Goal: Contribute content: Contribute content

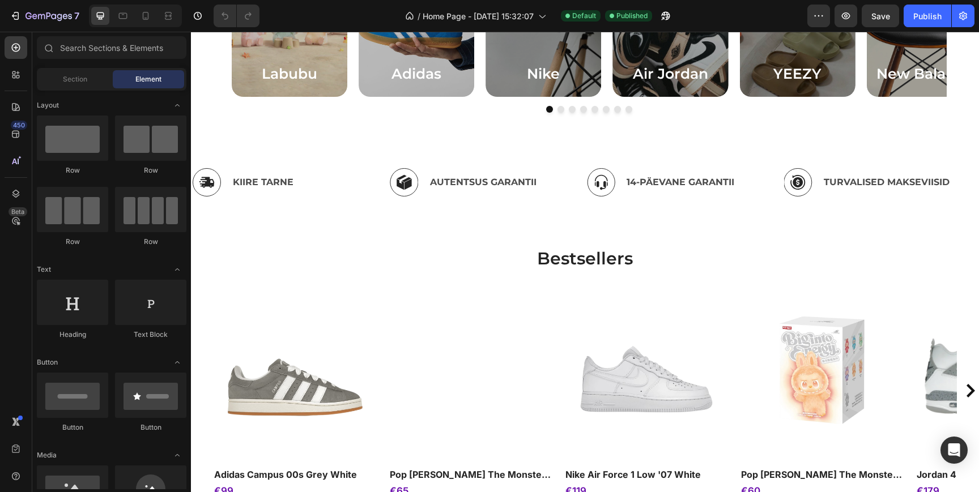
scroll to position [583, 0]
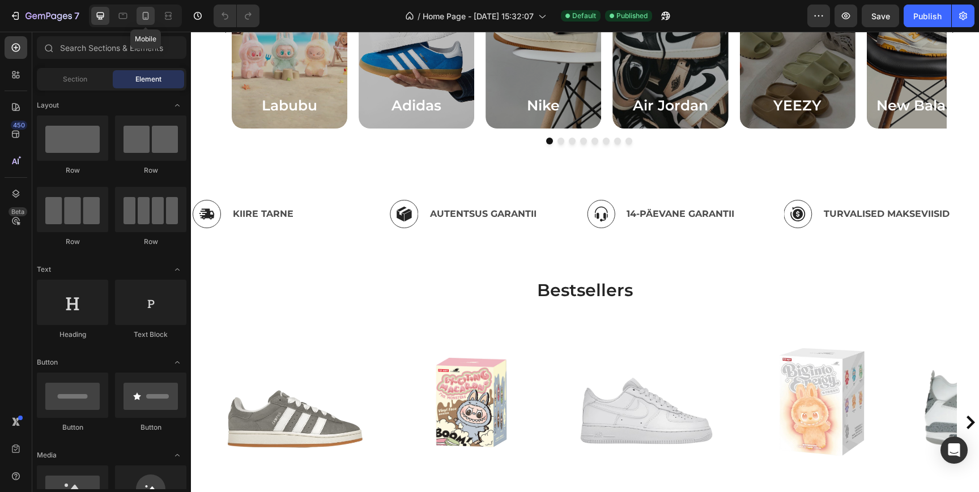
click at [150, 21] on icon at bounding box center [145, 15] width 11 height 11
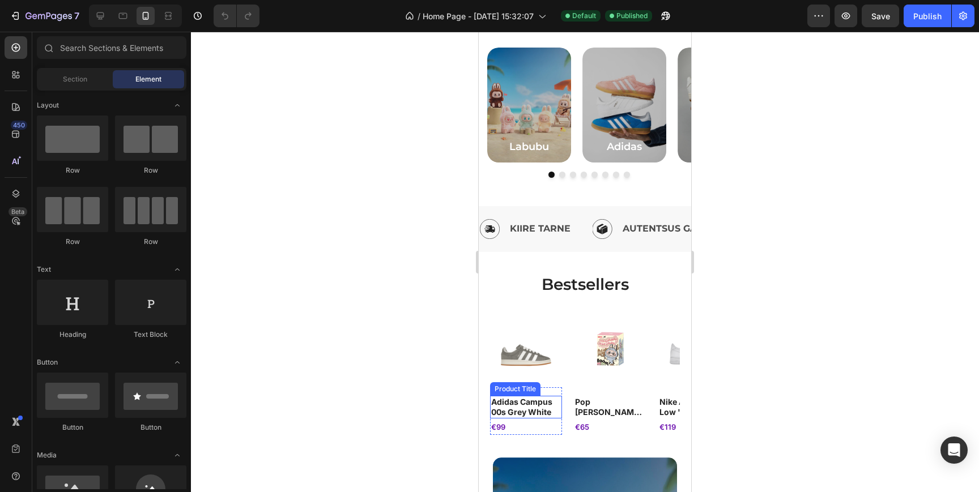
scroll to position [285, 0]
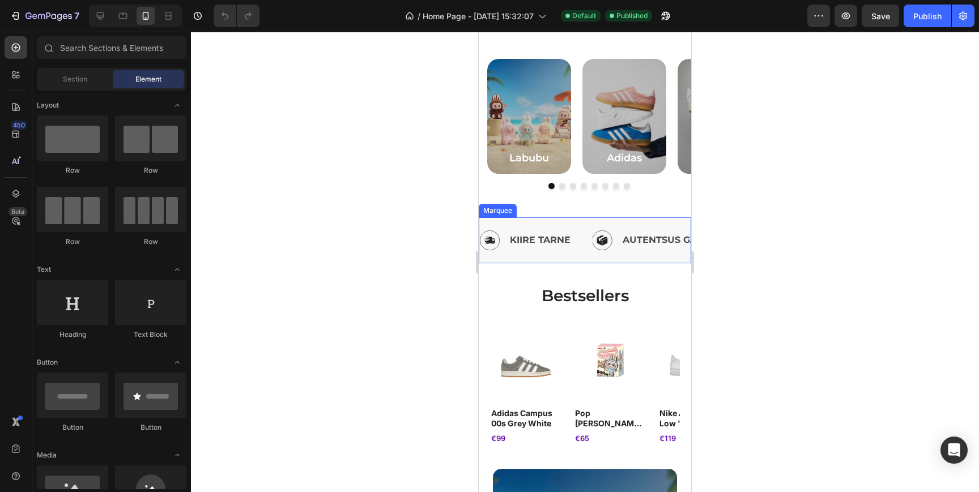
click at [583, 232] on div "Image KIIRE TARNE Text Block Row" at bounding box center [535, 241] width 112 height 28
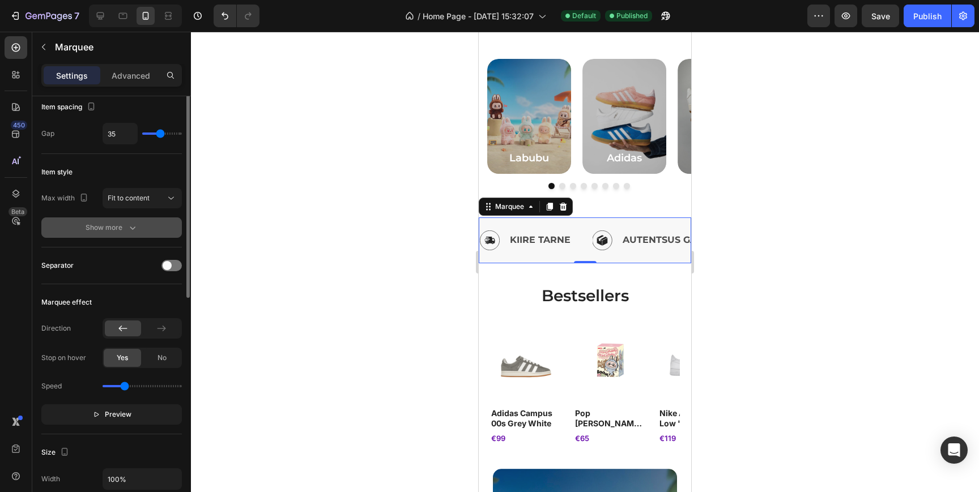
scroll to position [36, 0]
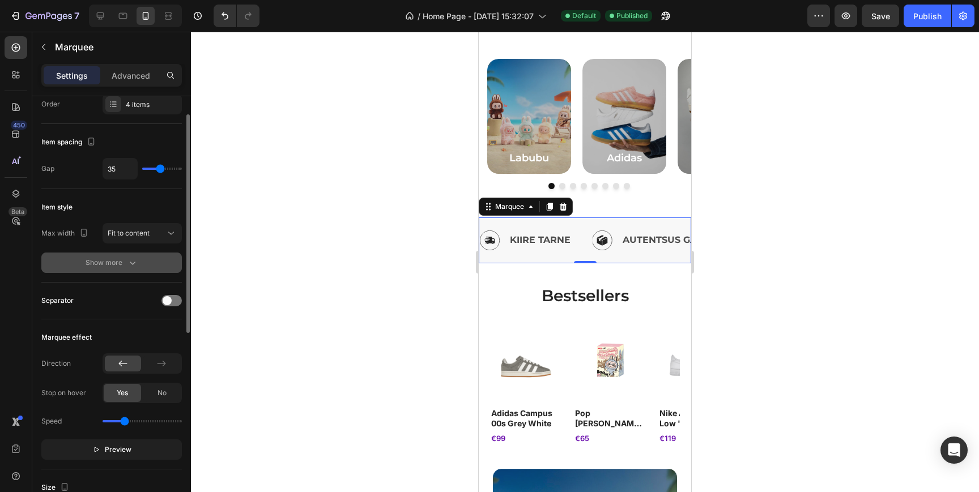
click at [126, 263] on div "Show more" at bounding box center [112, 262] width 53 height 11
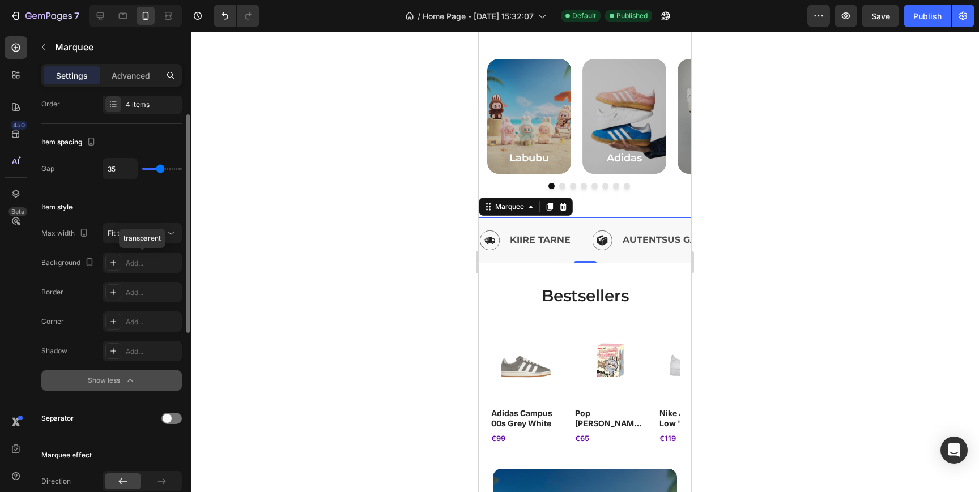
scroll to position [0, 0]
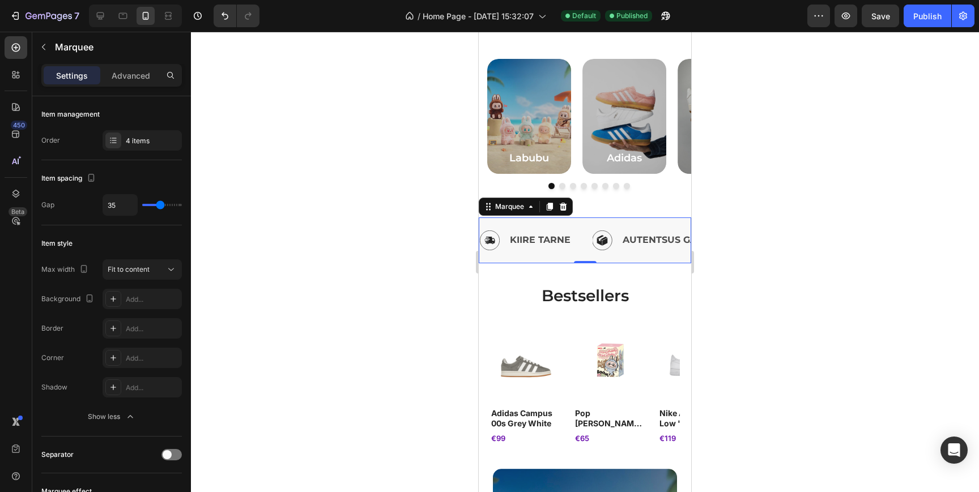
click at [579, 223] on div "Image KIIRE TARNE Text Block Row Image AUTENTSUS GARANTII Text Block Row Image …" at bounding box center [585, 241] width 212 height 46
click at [21, 192] on icon at bounding box center [15, 193] width 11 height 11
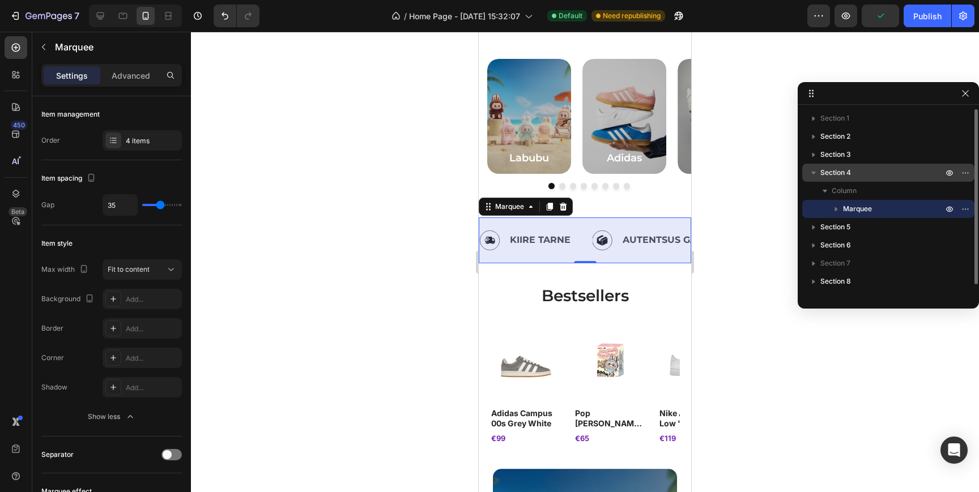
click at [851, 172] on p "Section 4" at bounding box center [882, 172] width 125 height 11
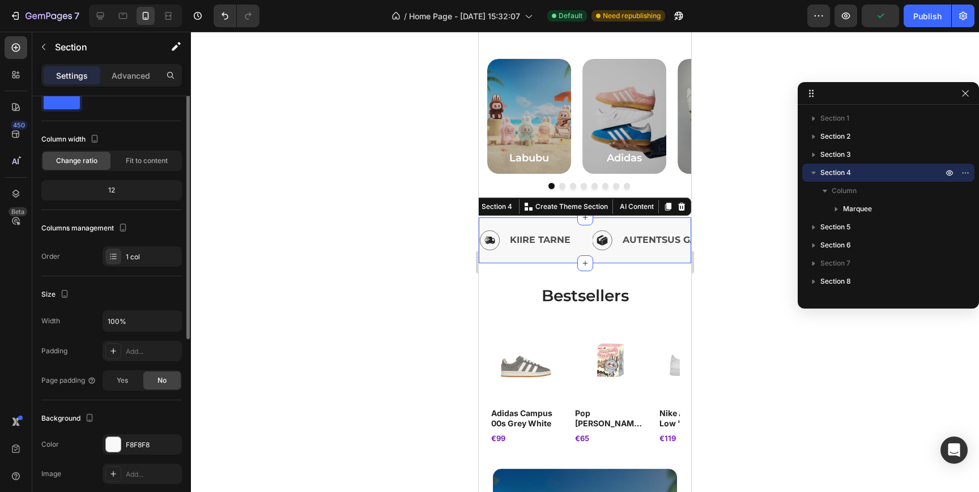
scroll to position [188, 0]
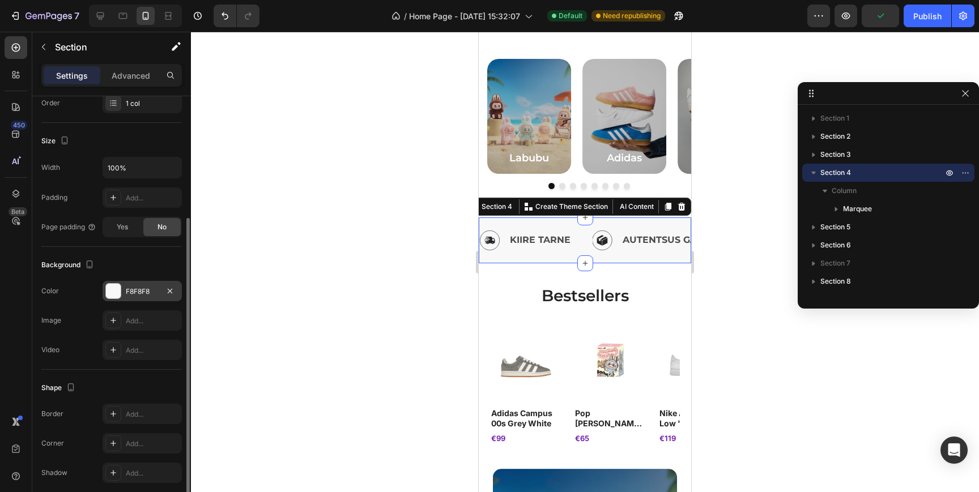
click at [145, 292] on div "F8F8F8" at bounding box center [142, 292] width 33 height 10
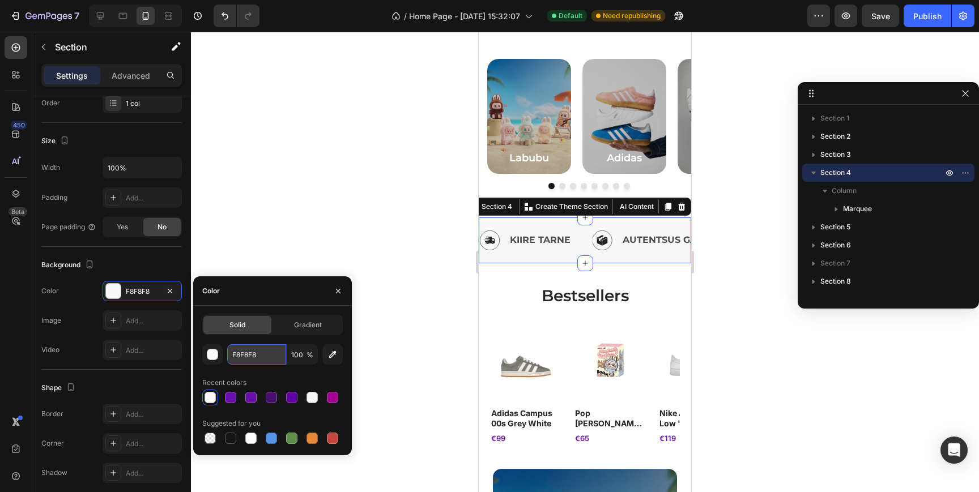
click at [255, 360] on input "F8F8F8" at bounding box center [256, 354] width 59 height 20
click at [99, 16] on icon at bounding box center [100, 15] width 7 height 7
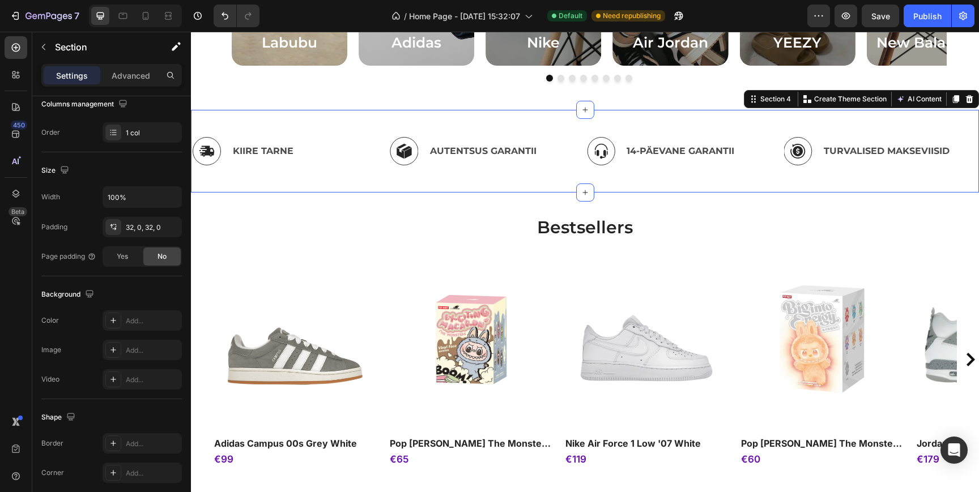
scroll to position [685, 0]
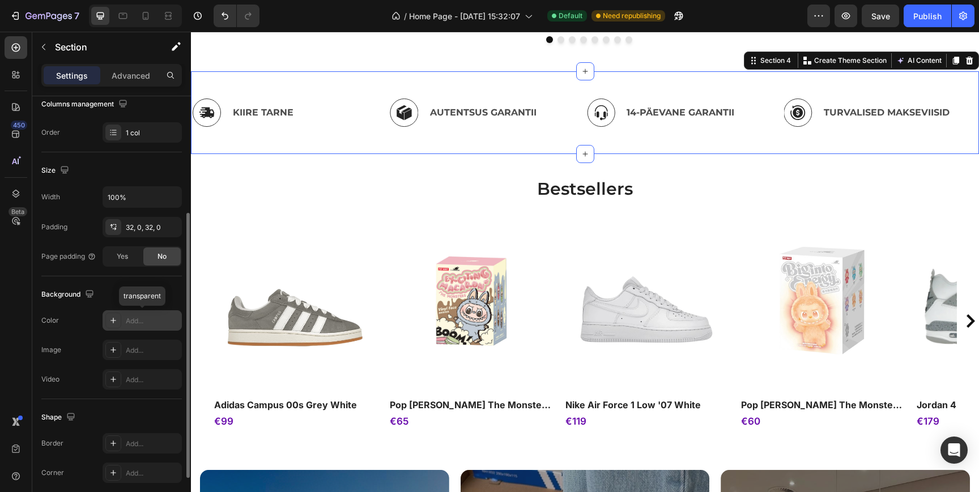
click at [153, 322] on div "Add..." at bounding box center [152, 321] width 53 height 10
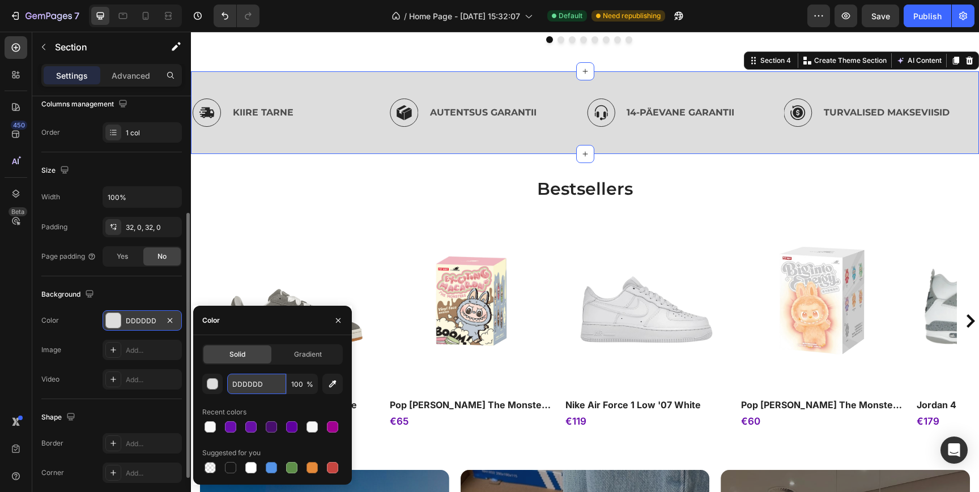
click at [259, 386] on input "DDDDDD" at bounding box center [256, 384] width 59 height 20
paste input "F8F8F8"
type input "F8F8F8"
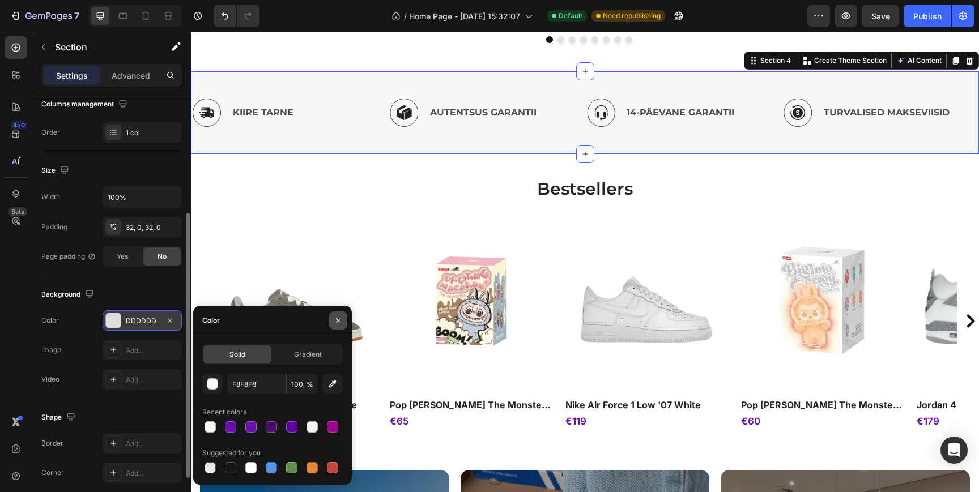
click at [338, 323] on icon "button" at bounding box center [338, 320] width 9 height 9
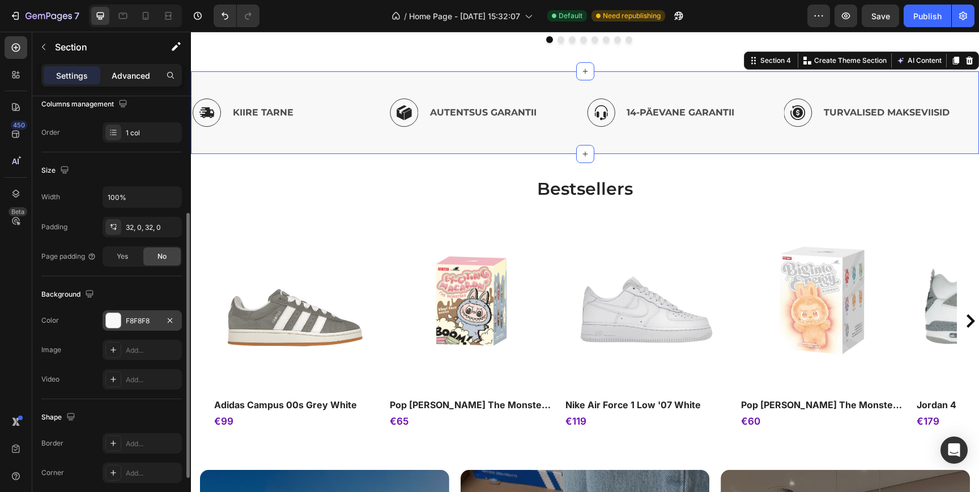
click at [146, 80] on div "Advanced" at bounding box center [131, 75] width 57 height 18
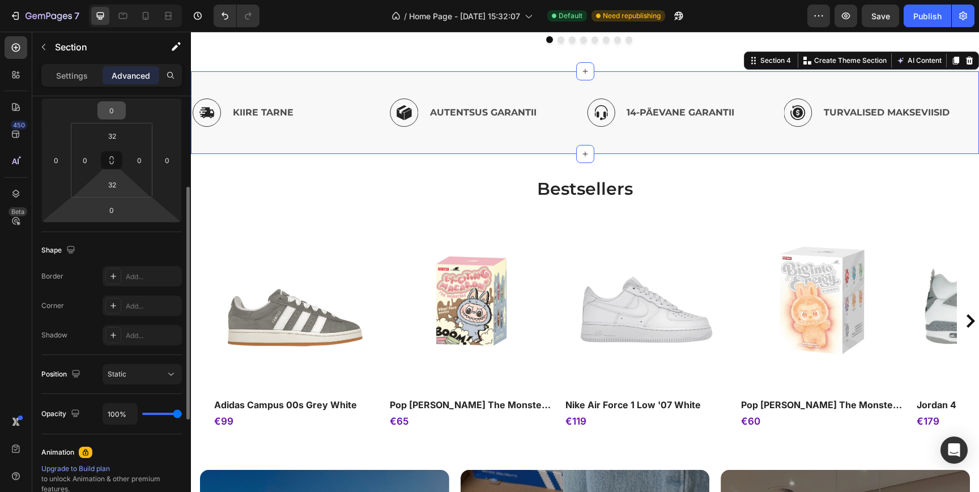
scroll to position [86, 0]
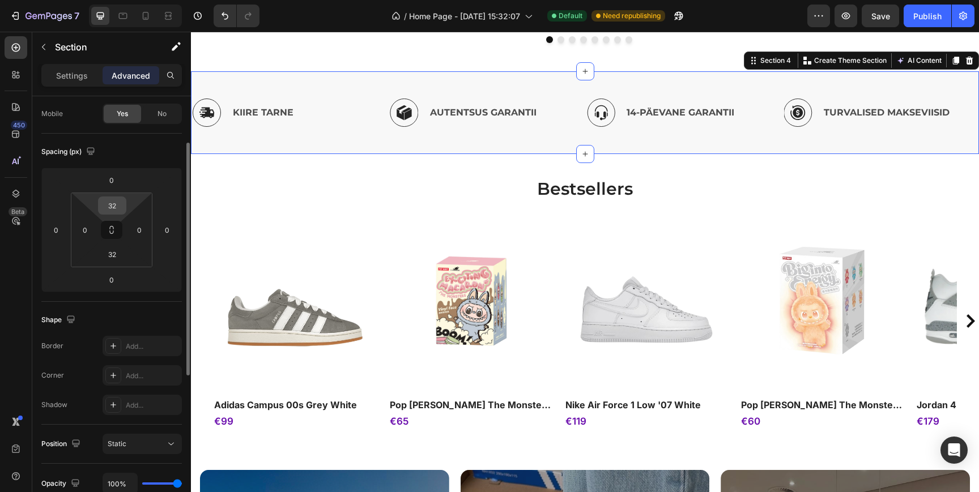
click at [116, 208] on input "32" at bounding box center [112, 205] width 23 height 17
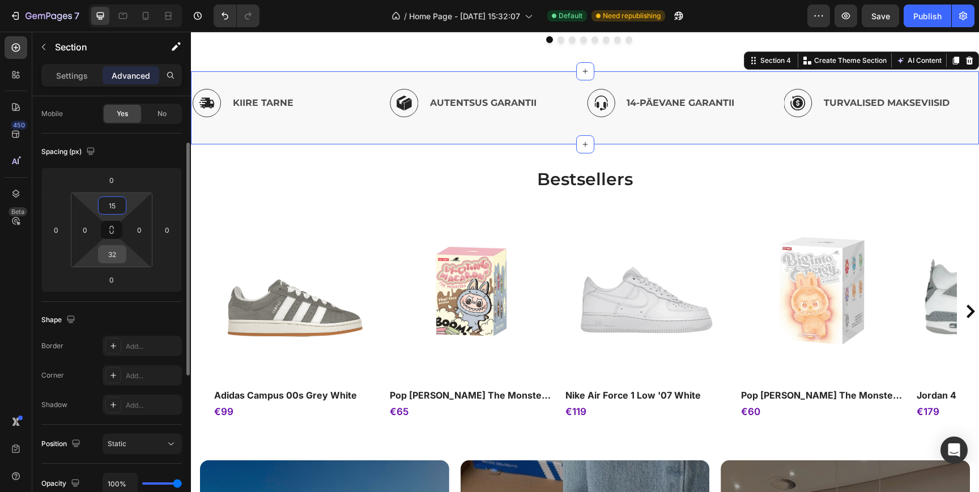
type input "15"
click at [114, 258] on input "32" at bounding box center [112, 254] width 23 height 17
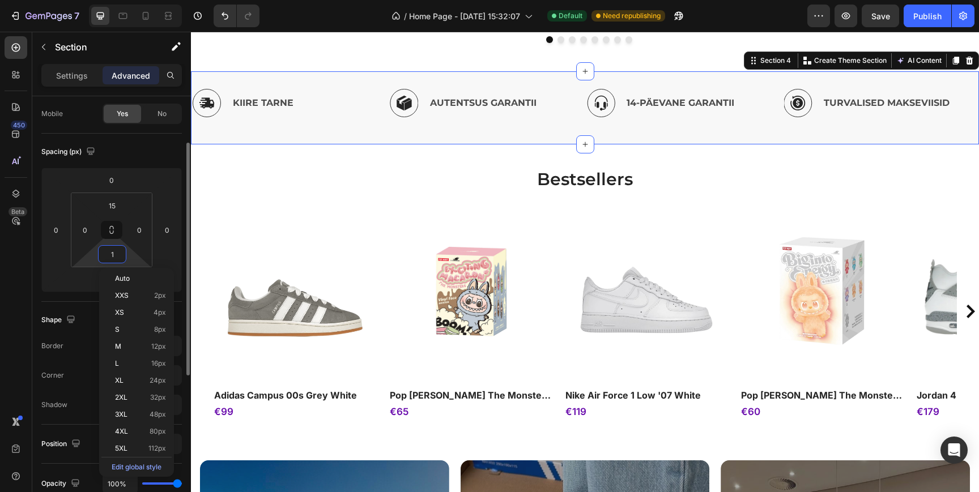
type input "15"
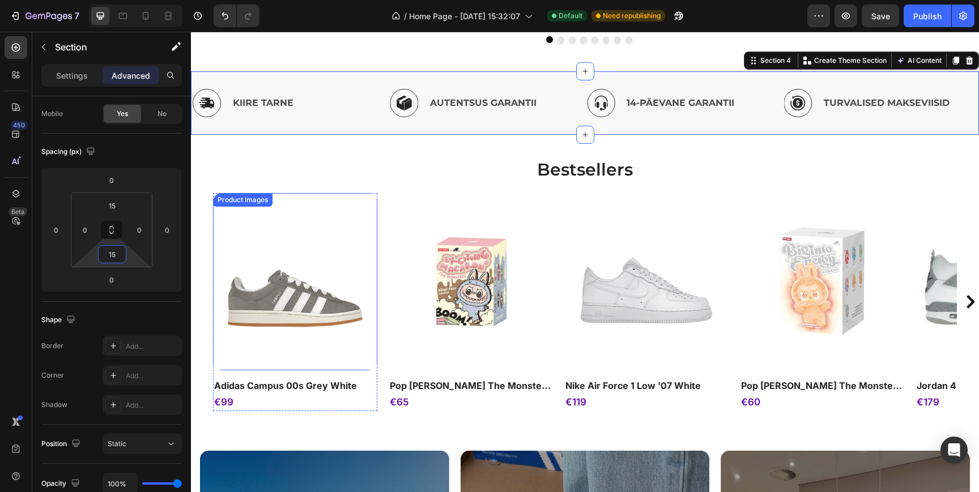
click at [242, 220] on img at bounding box center [294, 282] width 147 height 160
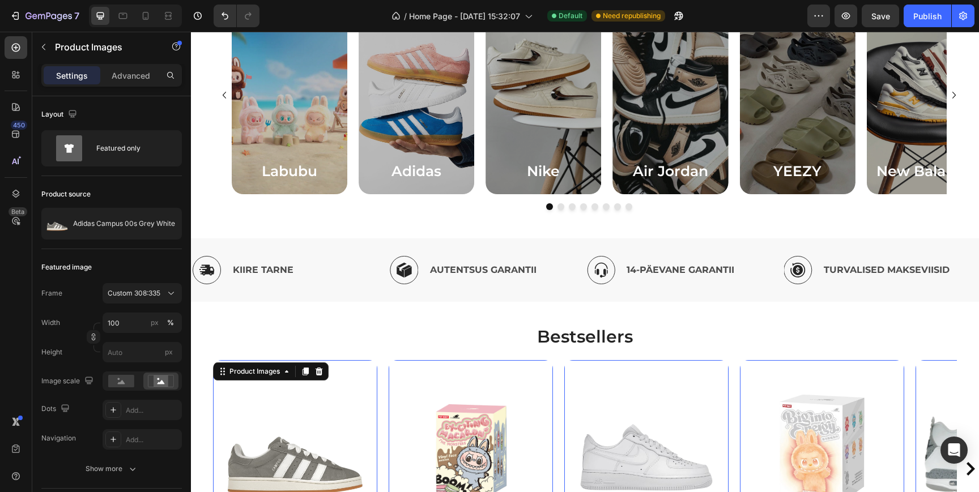
scroll to position [513, 0]
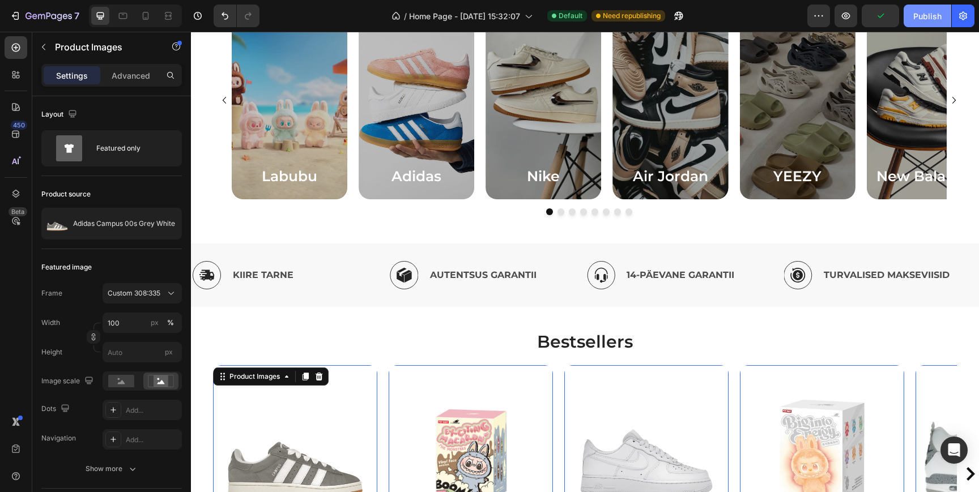
click at [918, 24] on button "Publish" at bounding box center [927, 16] width 48 height 23
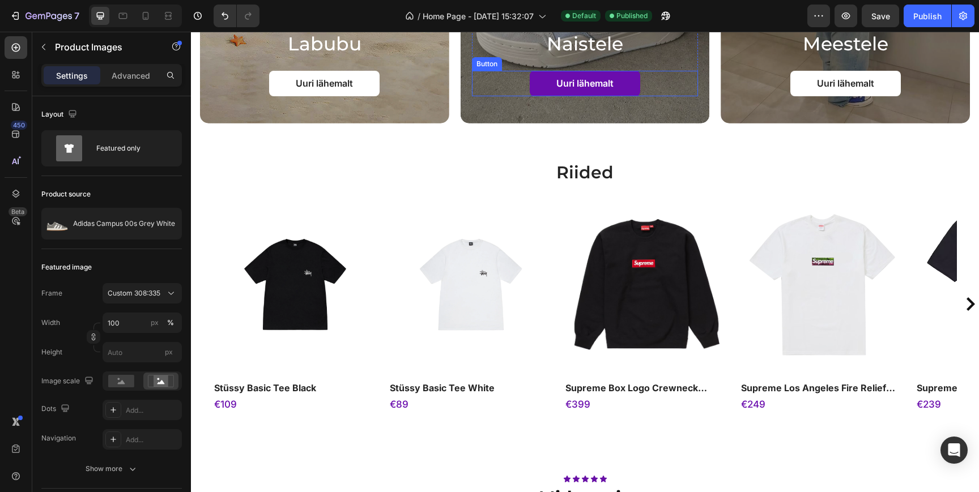
scroll to position [1411, 0]
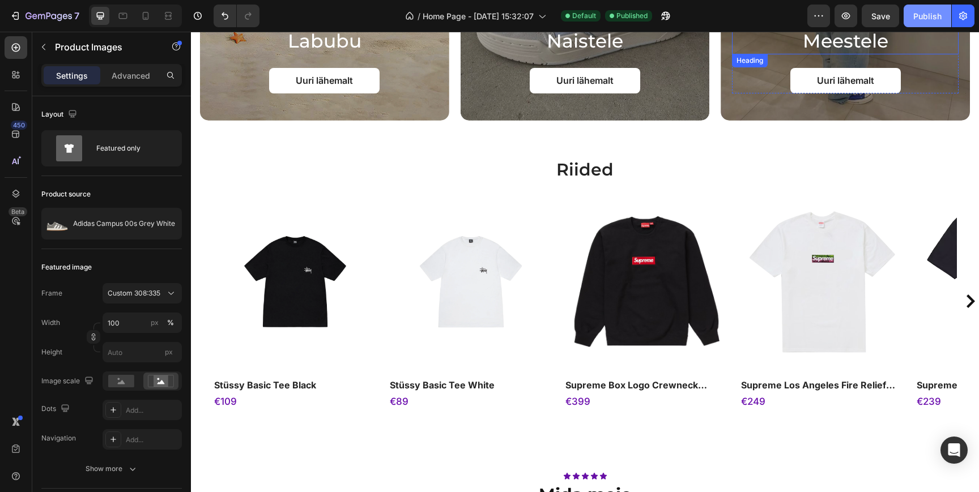
click at [913, 22] on div "Publish" at bounding box center [927, 16] width 28 height 12
